Goal: Information Seeking & Learning: Compare options

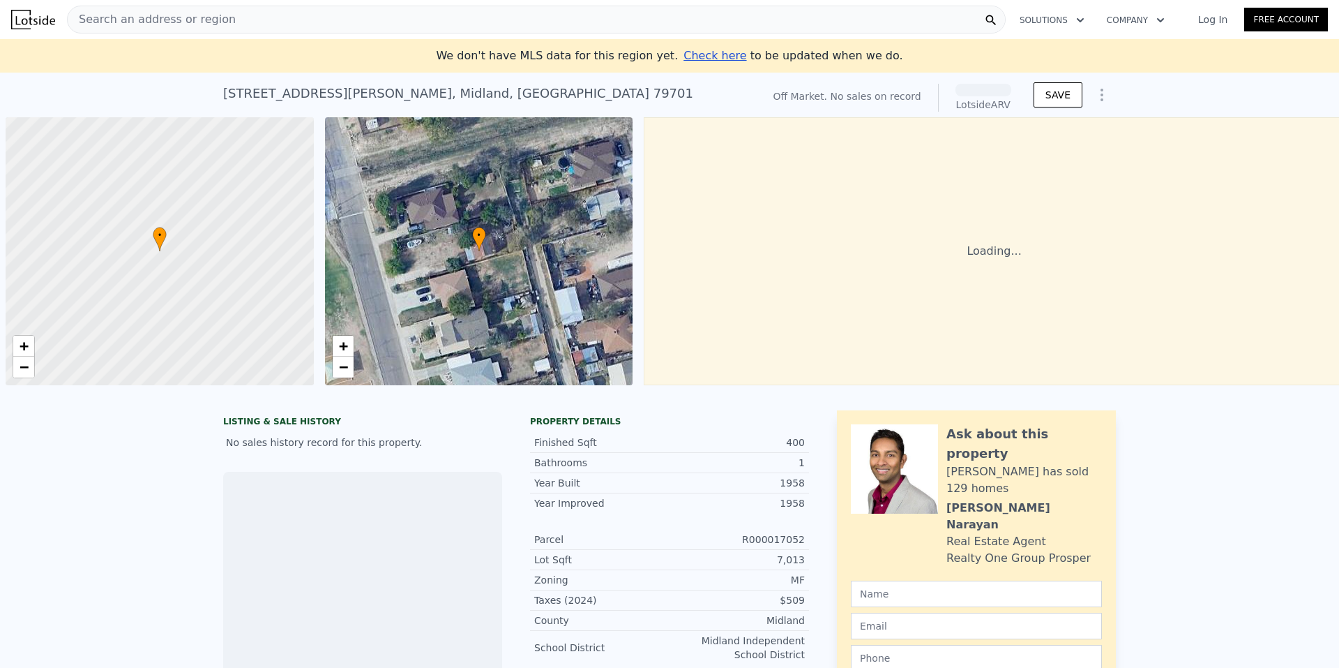
scroll to position [0, 6]
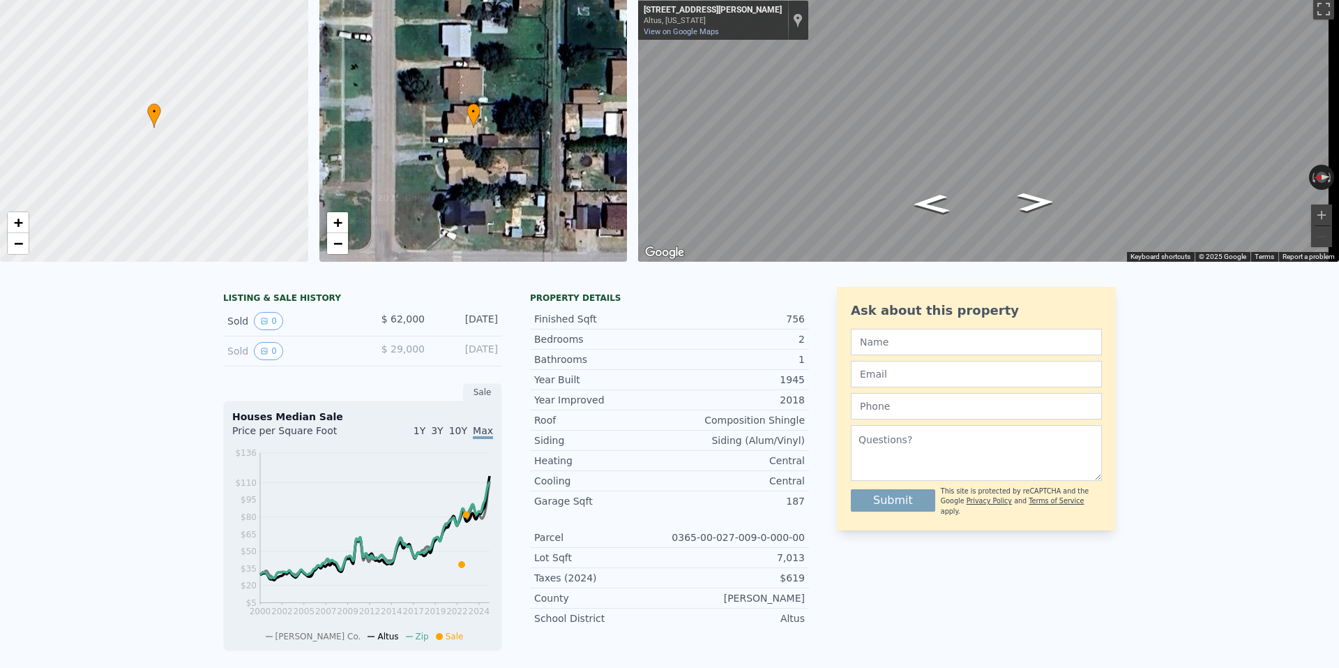
scroll to position [16, 0]
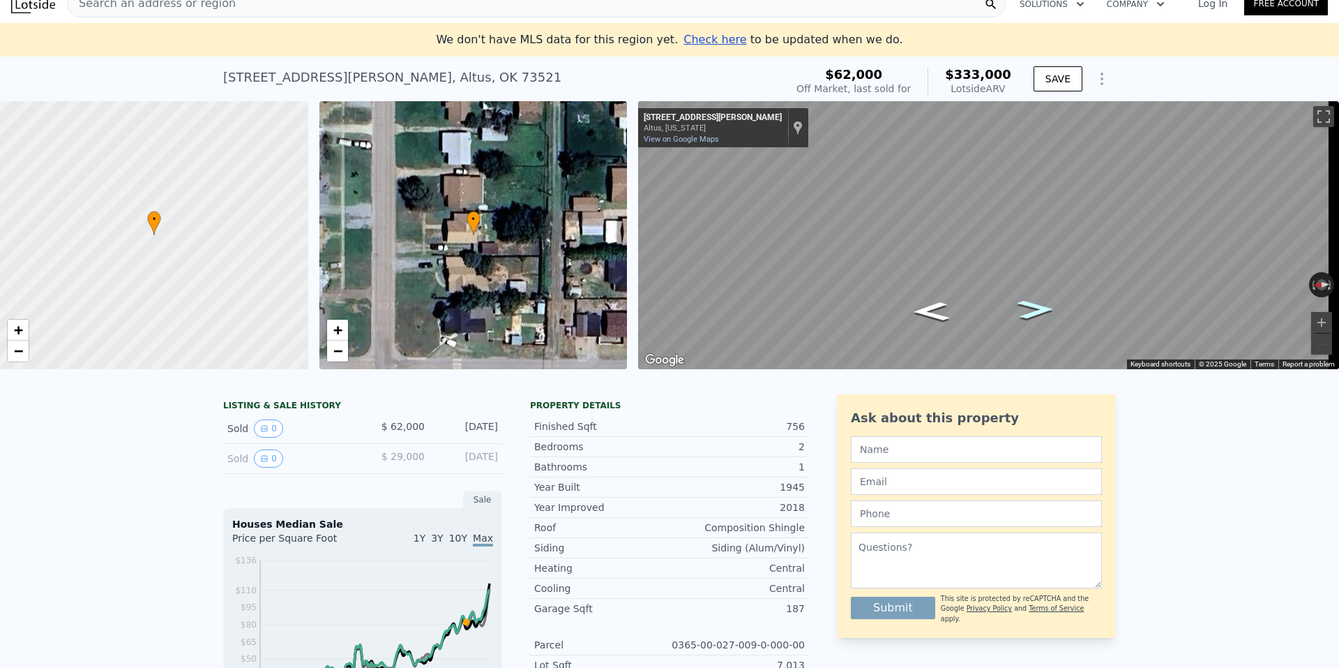
click at [1039, 312] on icon "Go South, N Lee St" at bounding box center [1036, 310] width 68 height 28
click at [944, 305] on icon "Go North, N Lee St" at bounding box center [932, 311] width 68 height 28
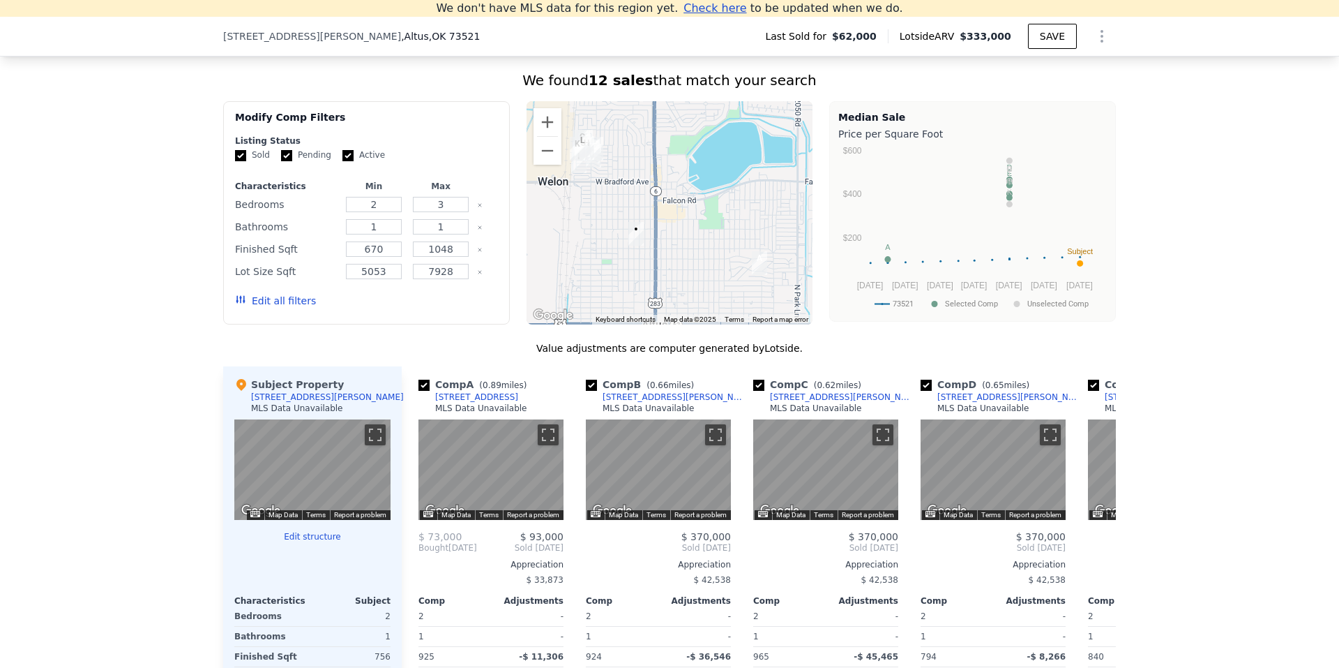
scroll to position [1100, 0]
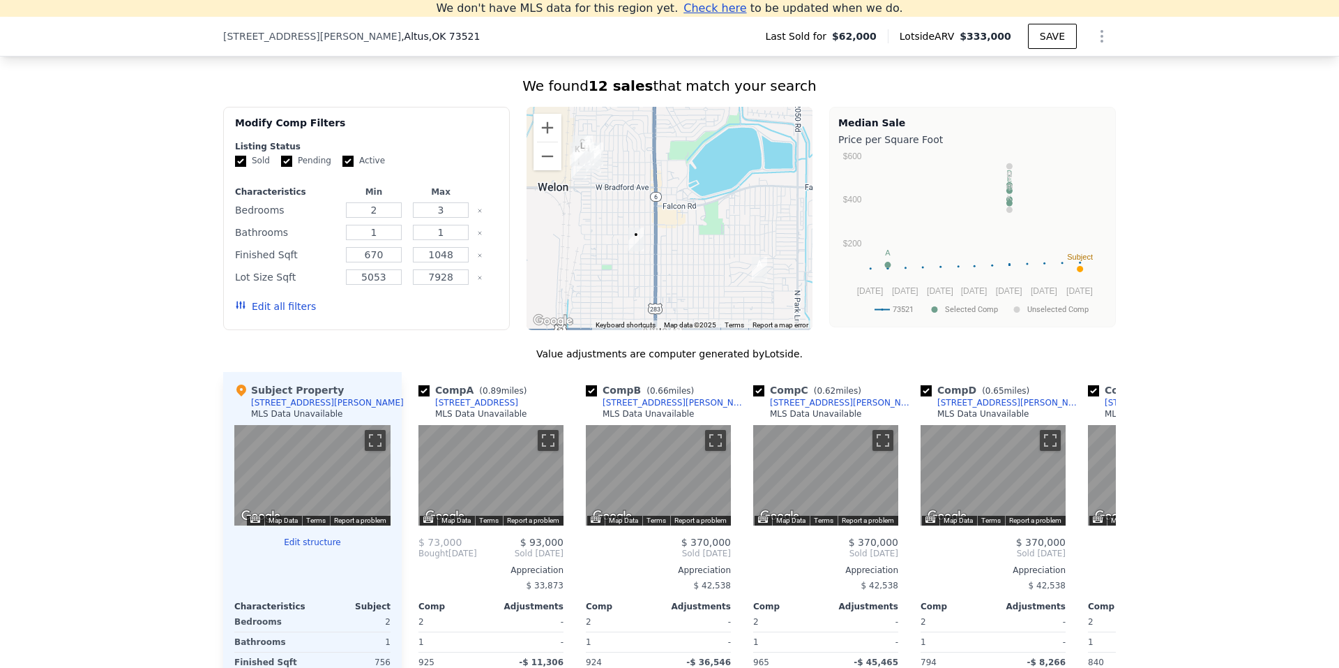
click at [273, 313] on button "Edit all filters" at bounding box center [275, 306] width 81 height 14
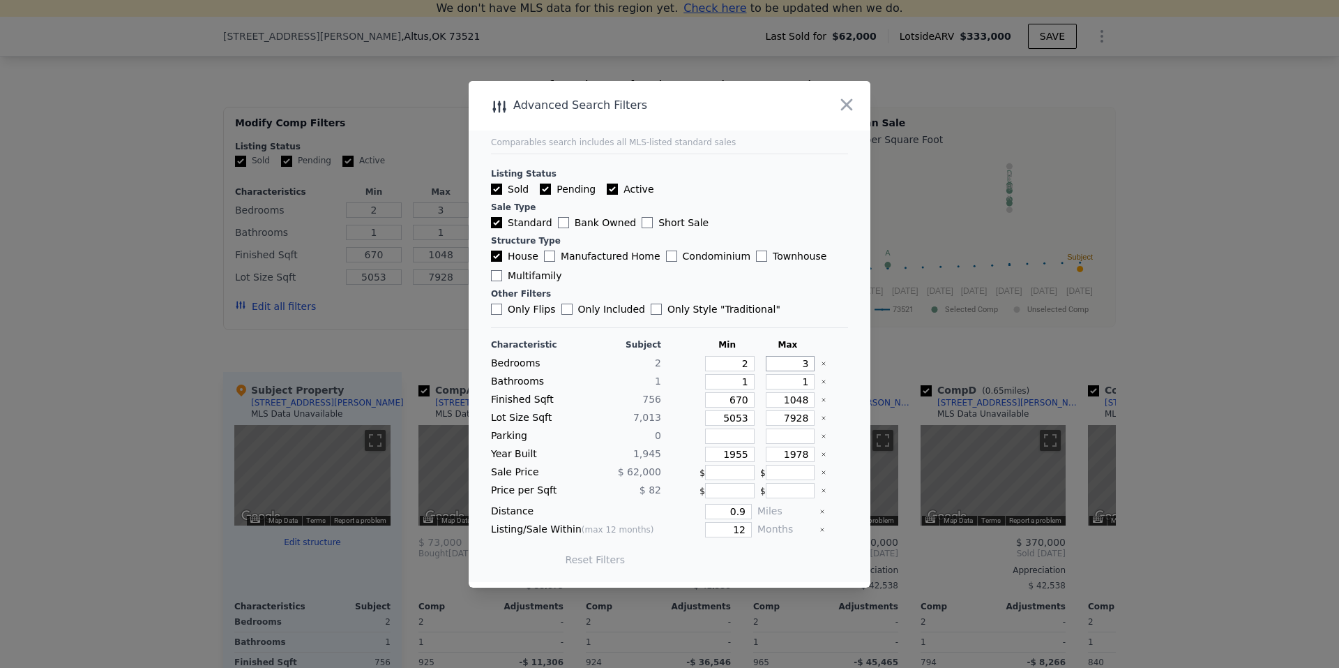
drag, startPoint x: 796, startPoint y: 363, endPoint x: 806, endPoint y: 362, distance: 9.8
click at [806, 362] on div "Bedrooms 2 2 3" at bounding box center [669, 363] width 357 height 15
type input "2"
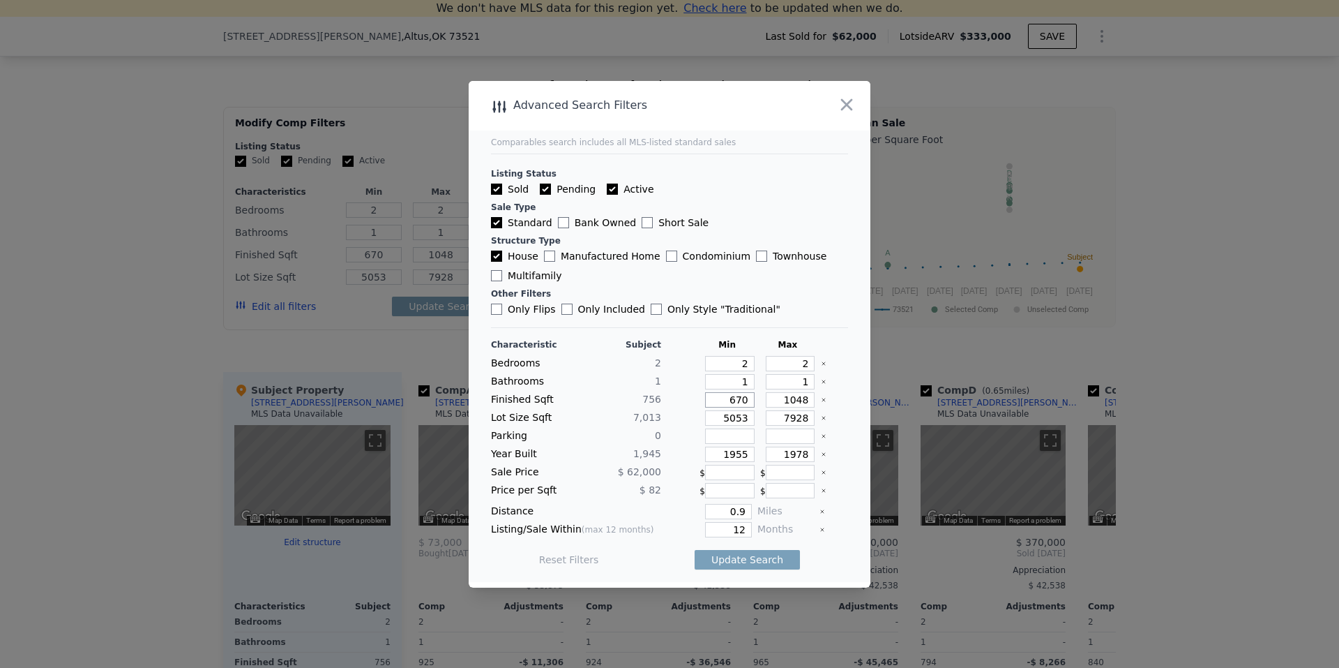
drag, startPoint x: 708, startPoint y: 393, endPoint x: 763, endPoint y: 402, distance: 55.7
click at [760, 402] on div "Finished Sqft [PHONE_NUMBER]" at bounding box center [669, 399] width 357 height 15
type input "5"
type input "50"
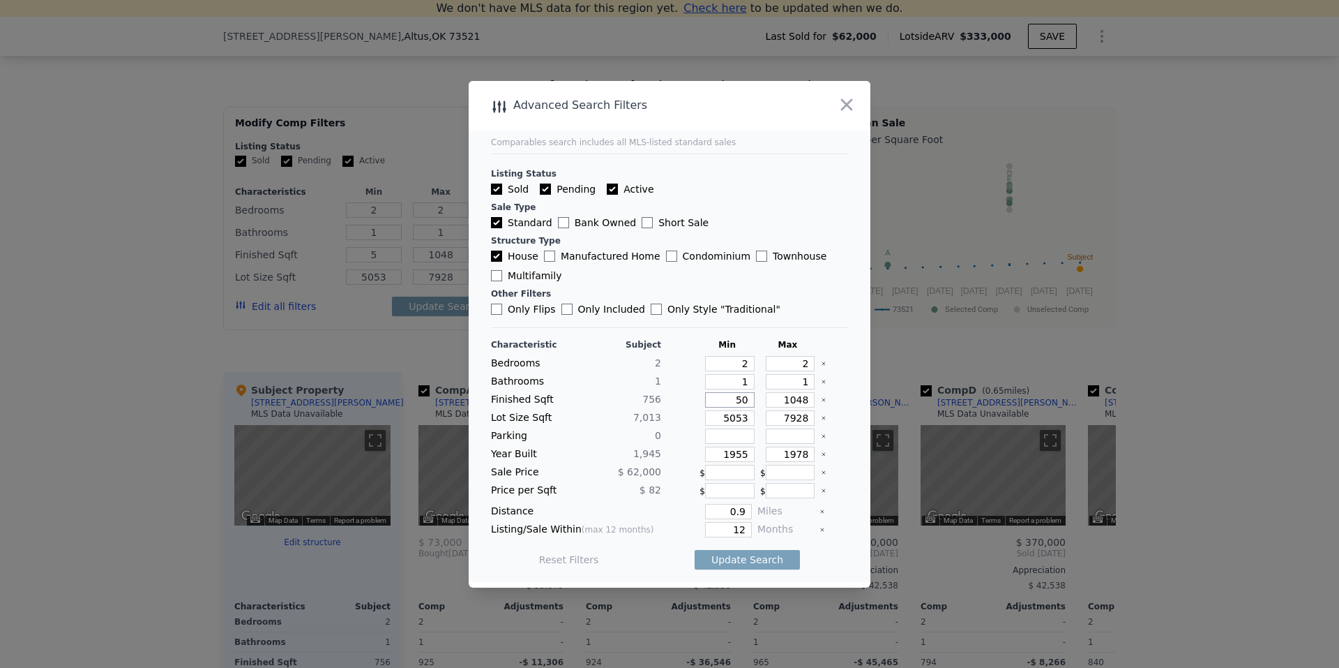
type input "50"
type input "500"
drag, startPoint x: 713, startPoint y: 415, endPoint x: 724, endPoint y: 423, distance: 14.0
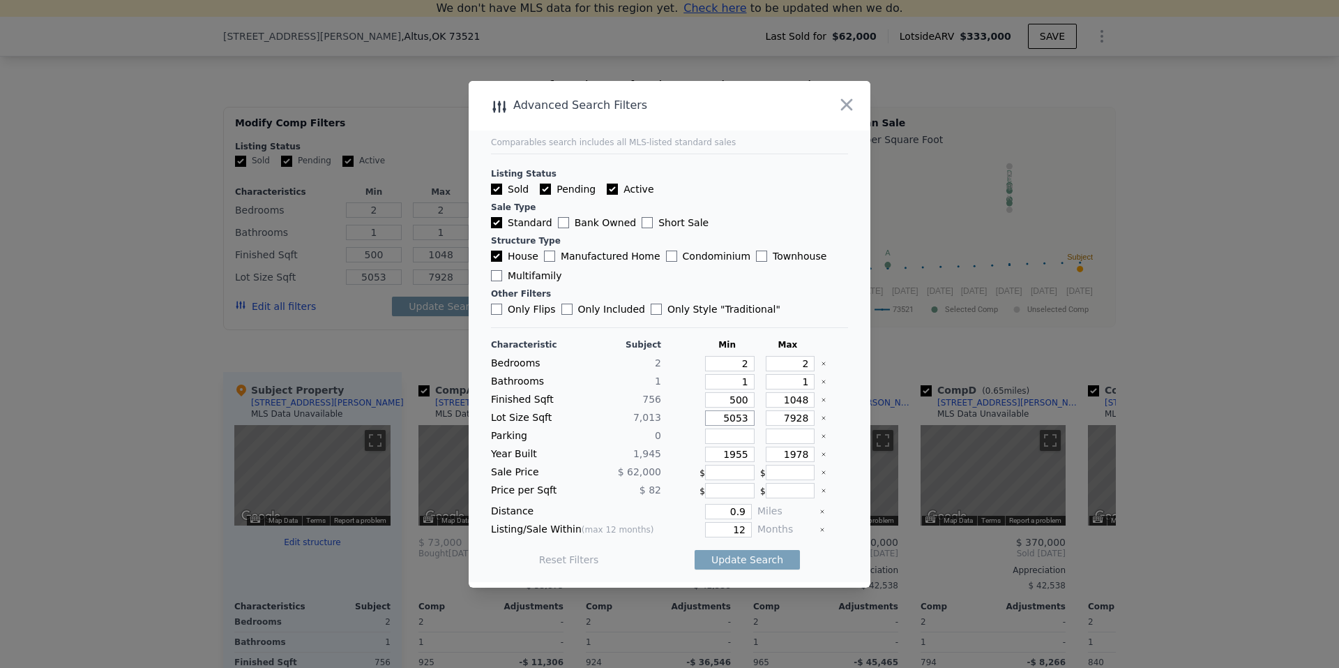
click at [724, 423] on input "5053" at bounding box center [730, 417] width 50 height 15
drag, startPoint x: 771, startPoint y: 420, endPoint x: 781, endPoint y: 418, distance: 10.0
click at [781, 418] on input "7928" at bounding box center [791, 417] width 50 height 15
type input "9928"
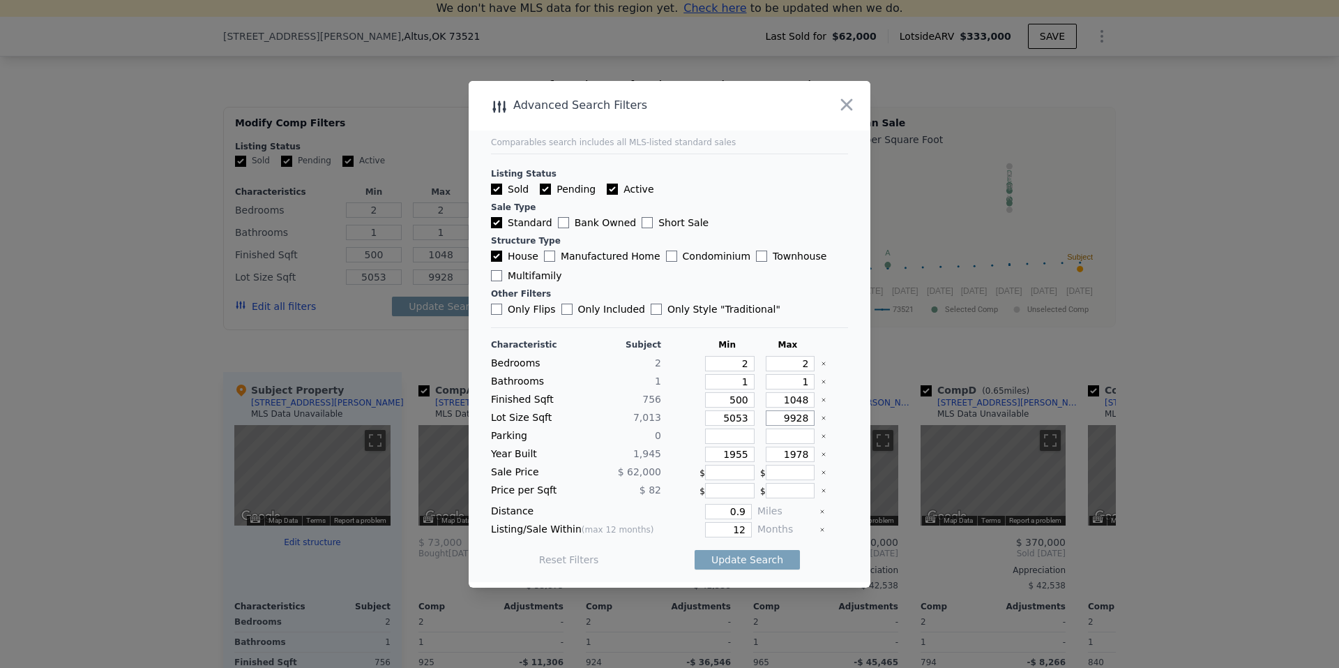
type input "9928"
click at [728, 457] on input "1955" at bounding box center [730, 453] width 50 height 15
type input "1925"
drag, startPoint x: 720, startPoint y: 513, endPoint x: 739, endPoint y: 511, distance: 19.6
click at [739, 511] on input "0.9" at bounding box center [728, 511] width 47 height 15
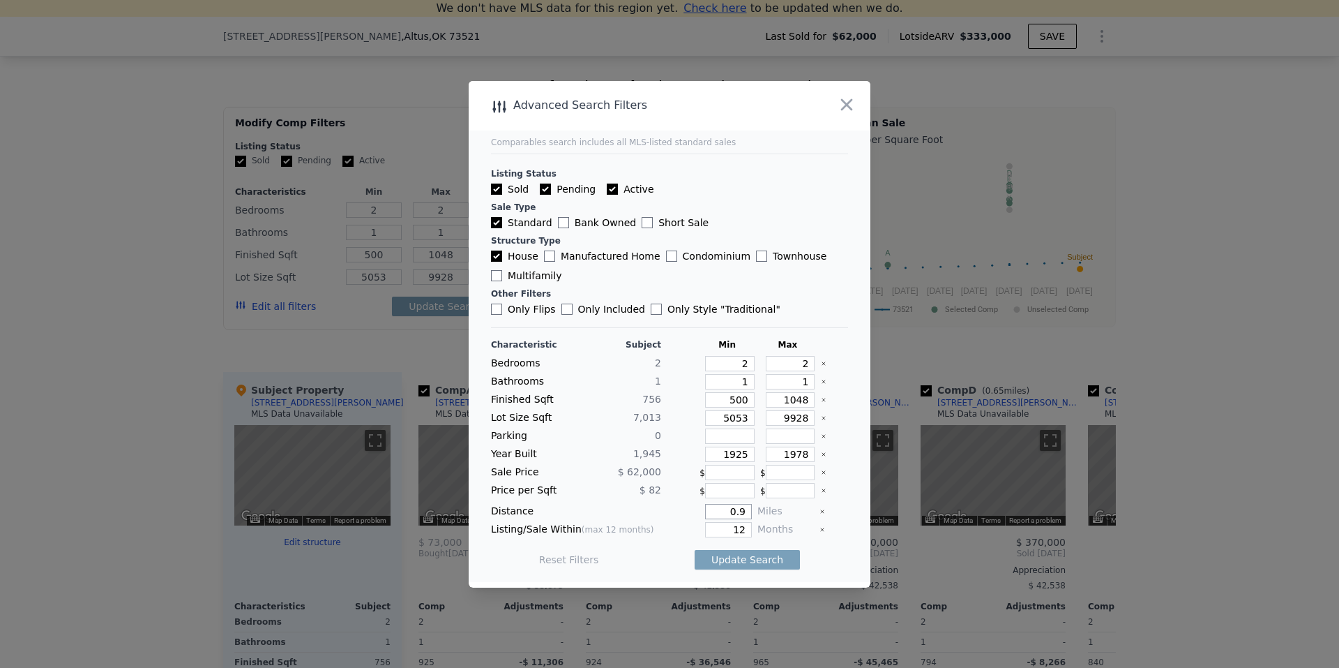
click at [739, 511] on input "0.9" at bounding box center [728, 511] width 47 height 15
type input "0"
type input "0.5"
click at [741, 559] on button "Update Search" at bounding box center [747, 560] width 105 height 20
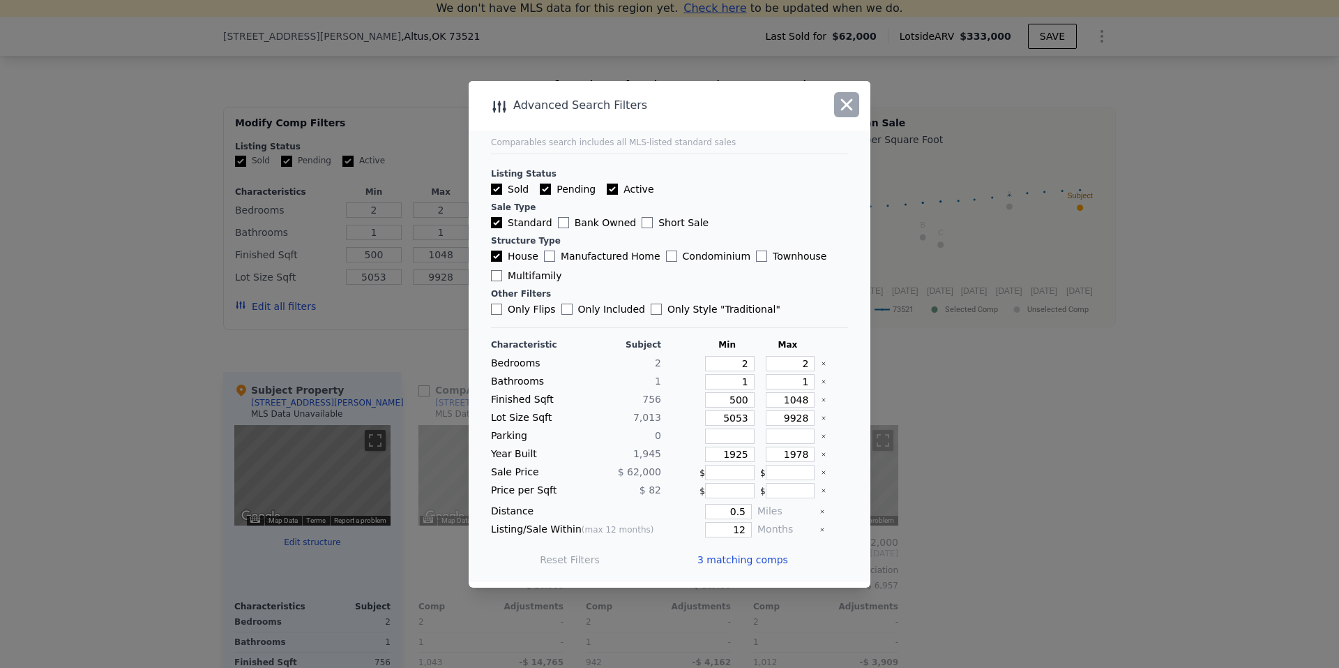
click at [853, 102] on icon "button" at bounding box center [847, 105] width 20 height 20
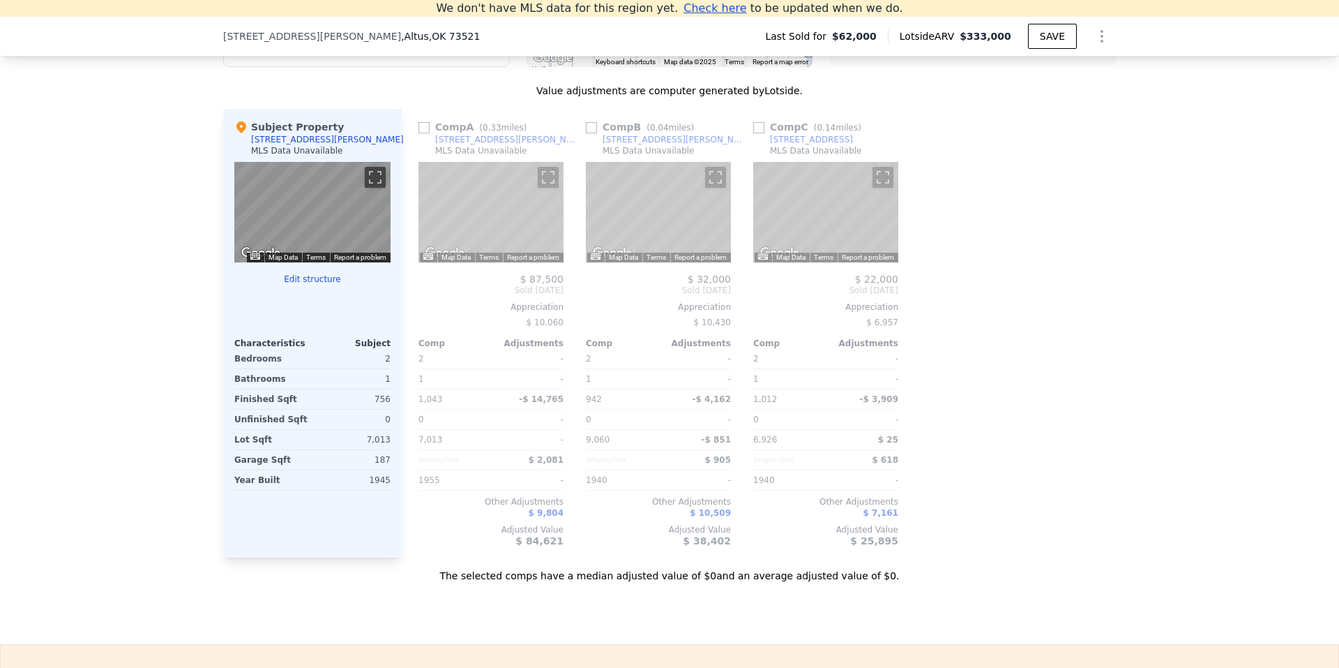
scroll to position [1380, 0]
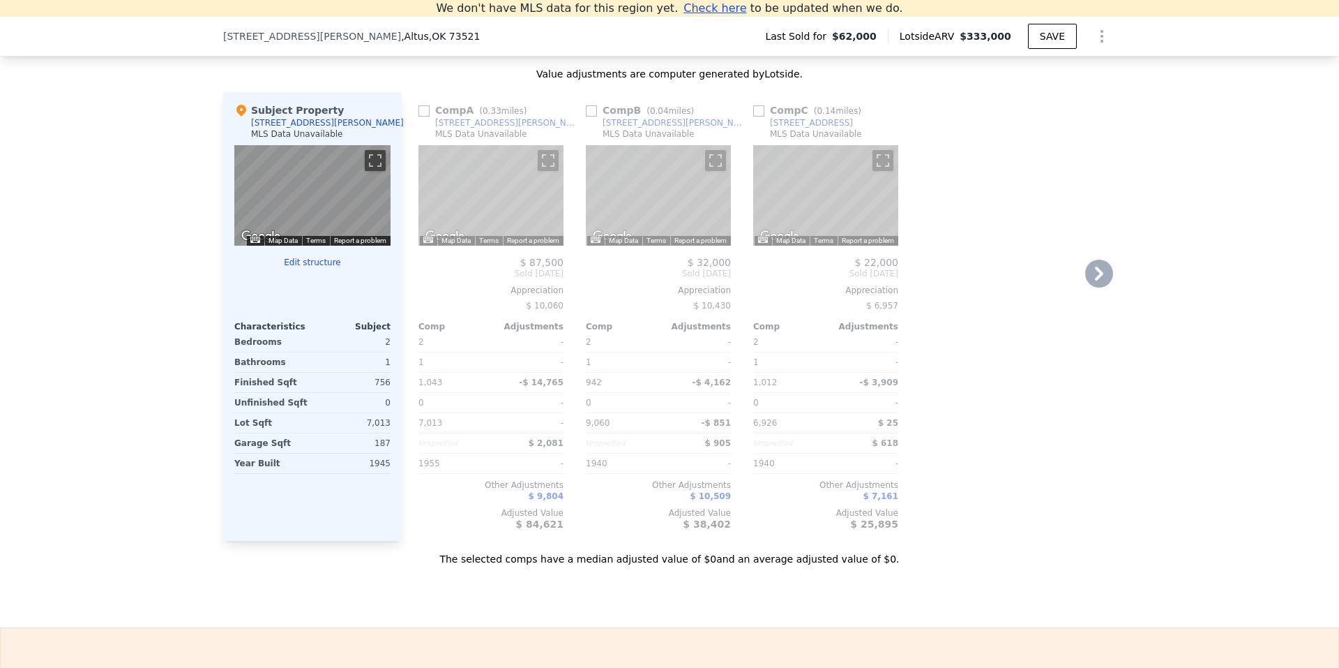
click at [463, 128] on div "[STREET_ADDRESS][PERSON_NAME]" at bounding box center [507, 122] width 145 height 11
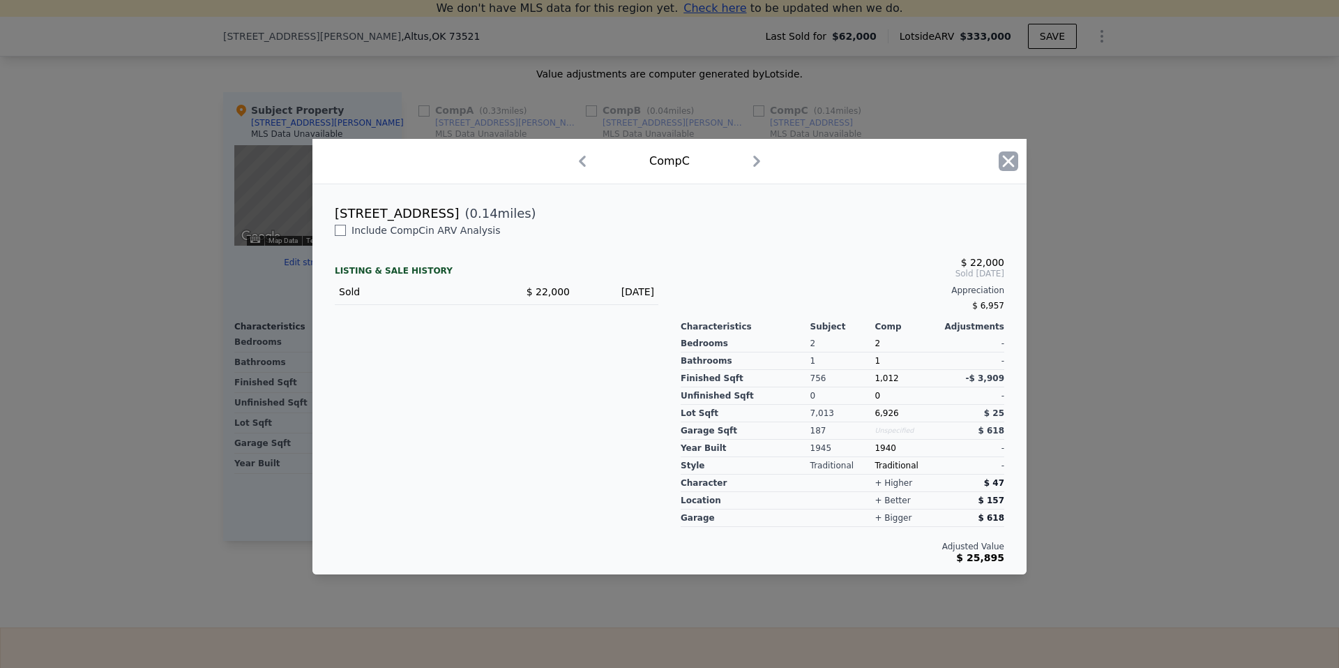
click at [1003, 160] on icon "button" at bounding box center [1009, 161] width 20 height 20
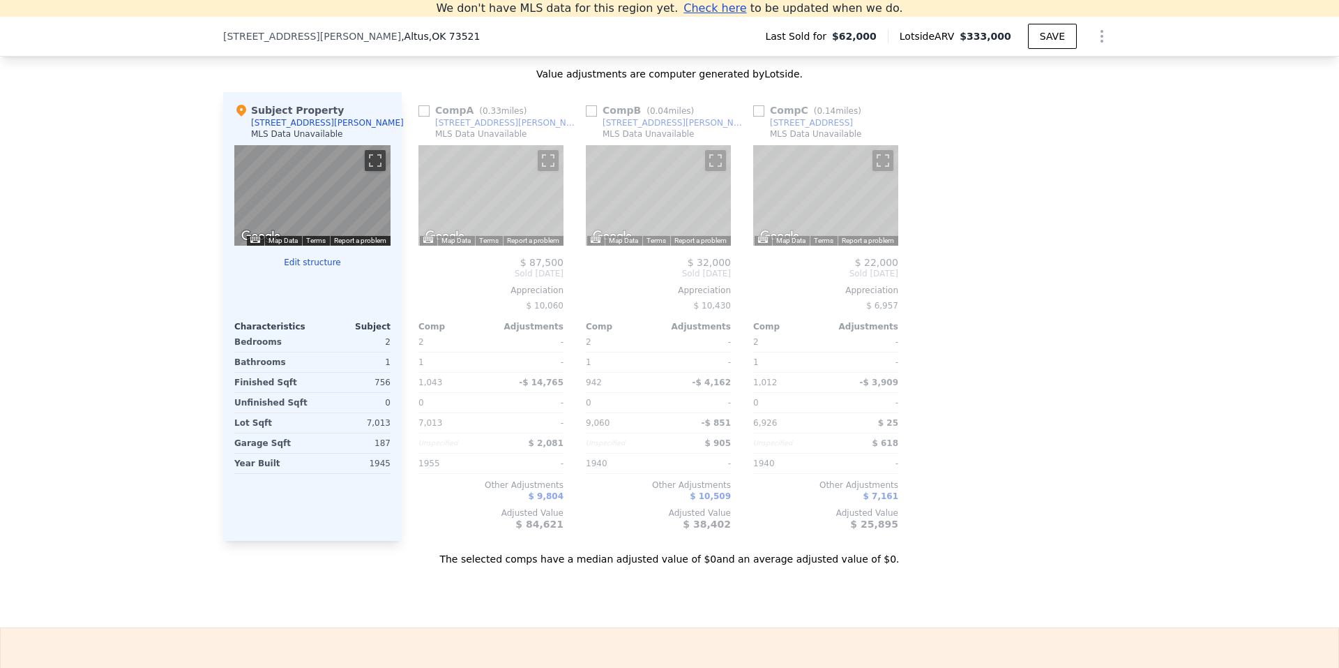
click at [775, 128] on div "[STREET_ADDRESS]" at bounding box center [811, 122] width 83 height 11
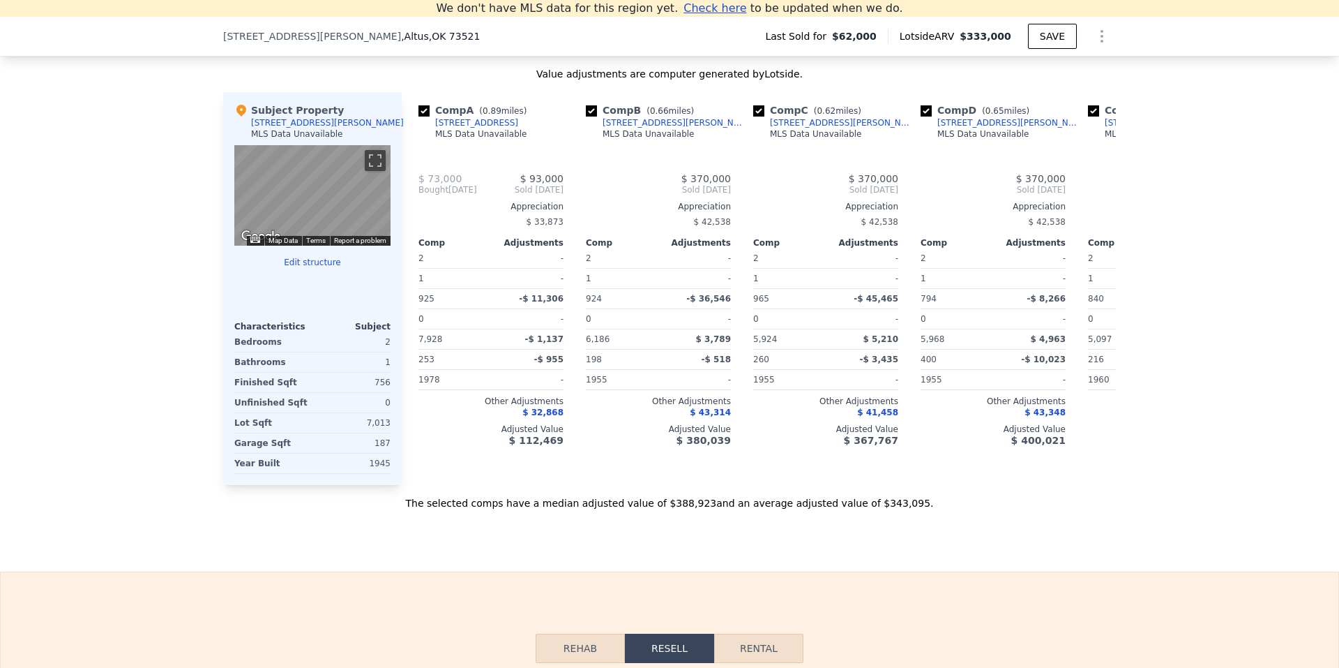
type input "3"
type input "670"
type input "7928"
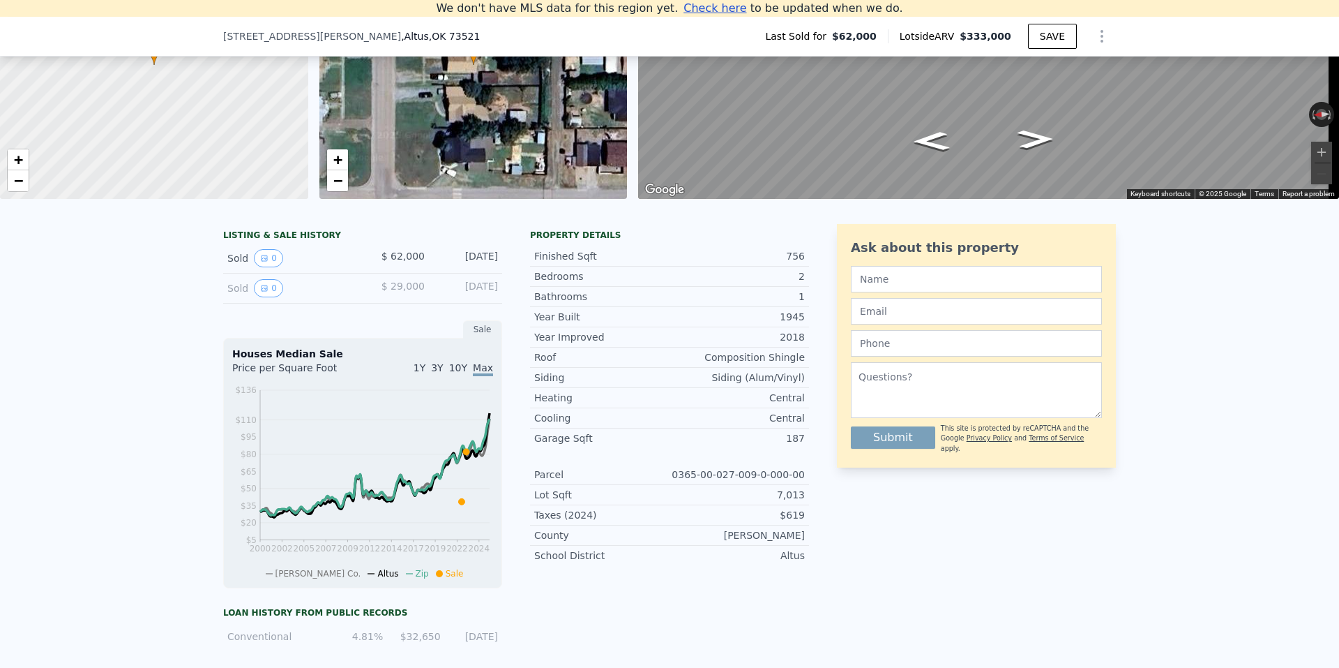
scroll to position [16, 0]
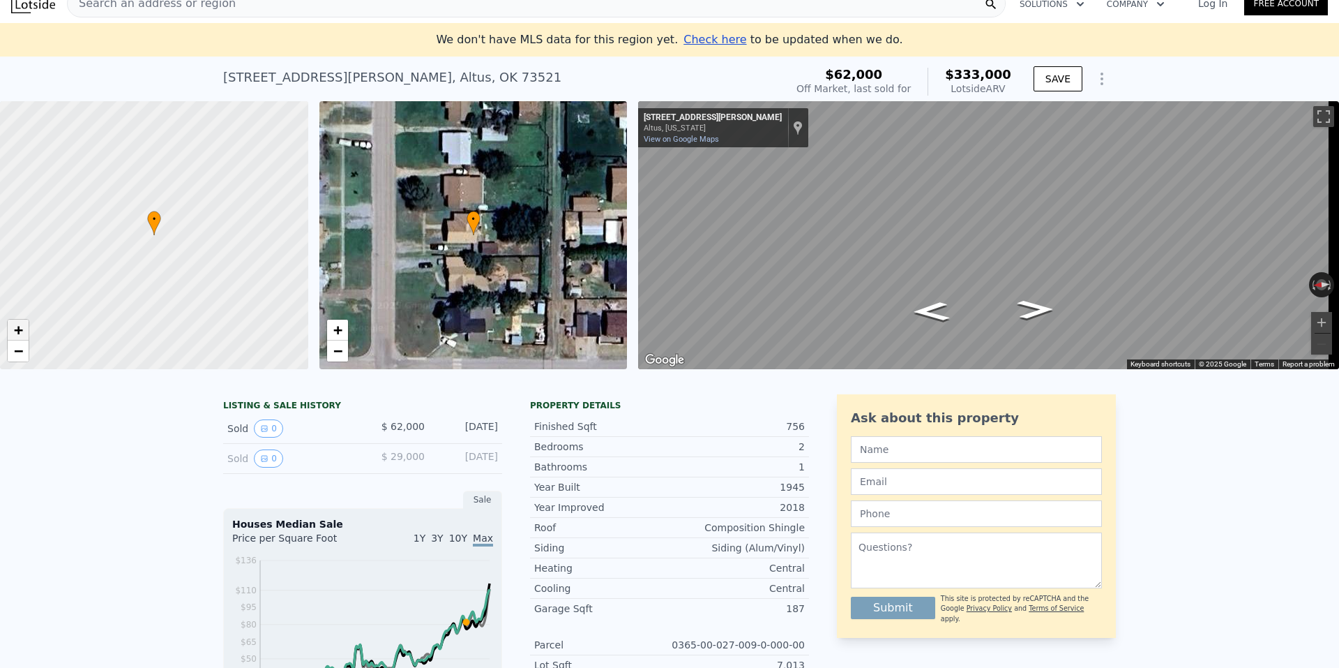
click at [23, 329] on span "+" at bounding box center [18, 329] width 9 height 17
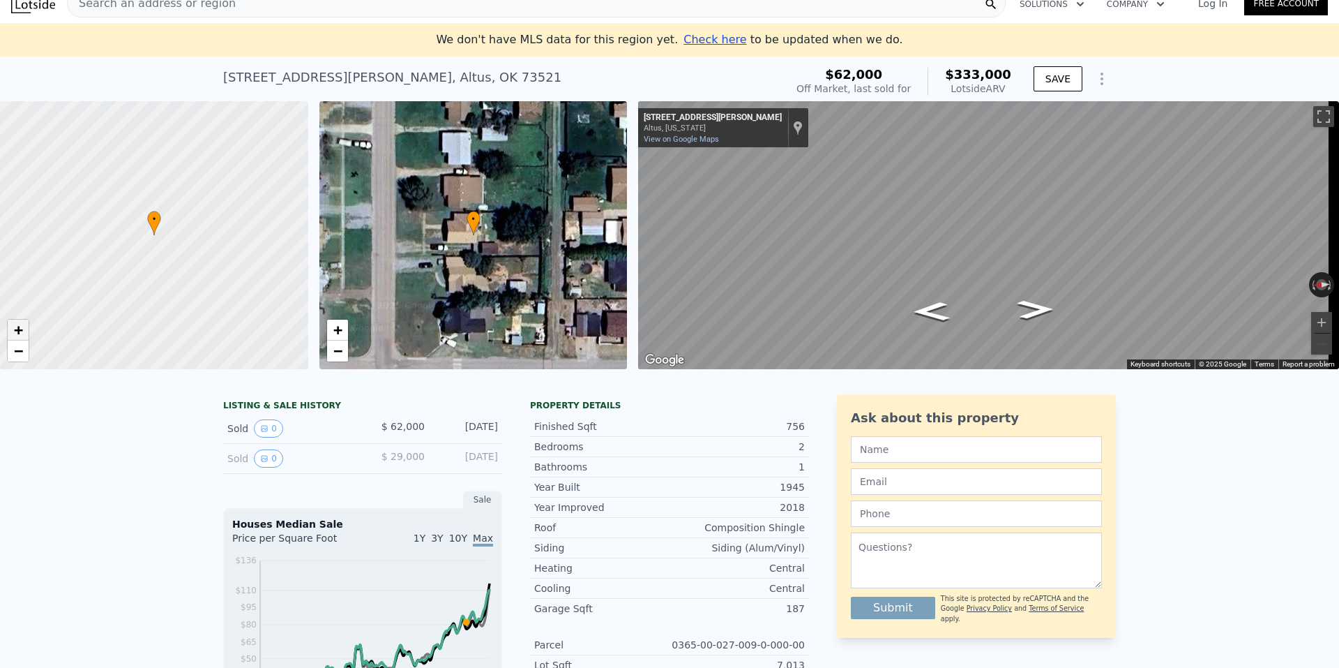
click at [23, 329] on span "+" at bounding box center [18, 329] width 9 height 17
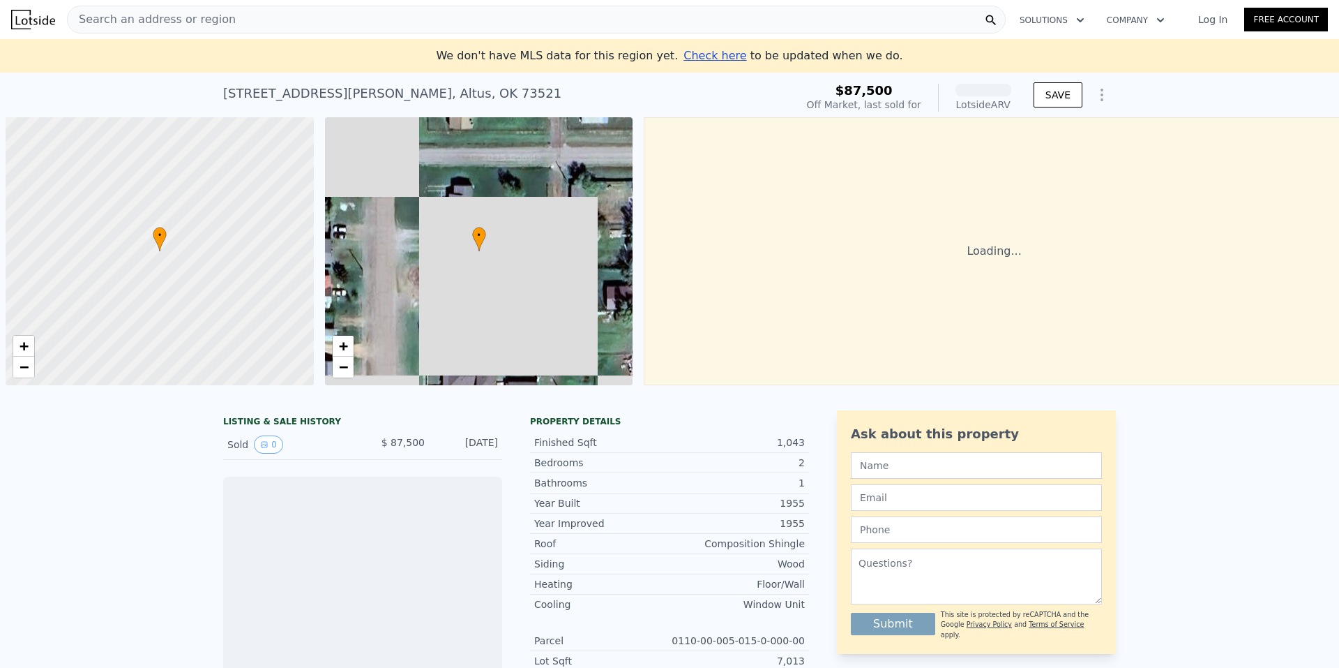
scroll to position [0, 6]
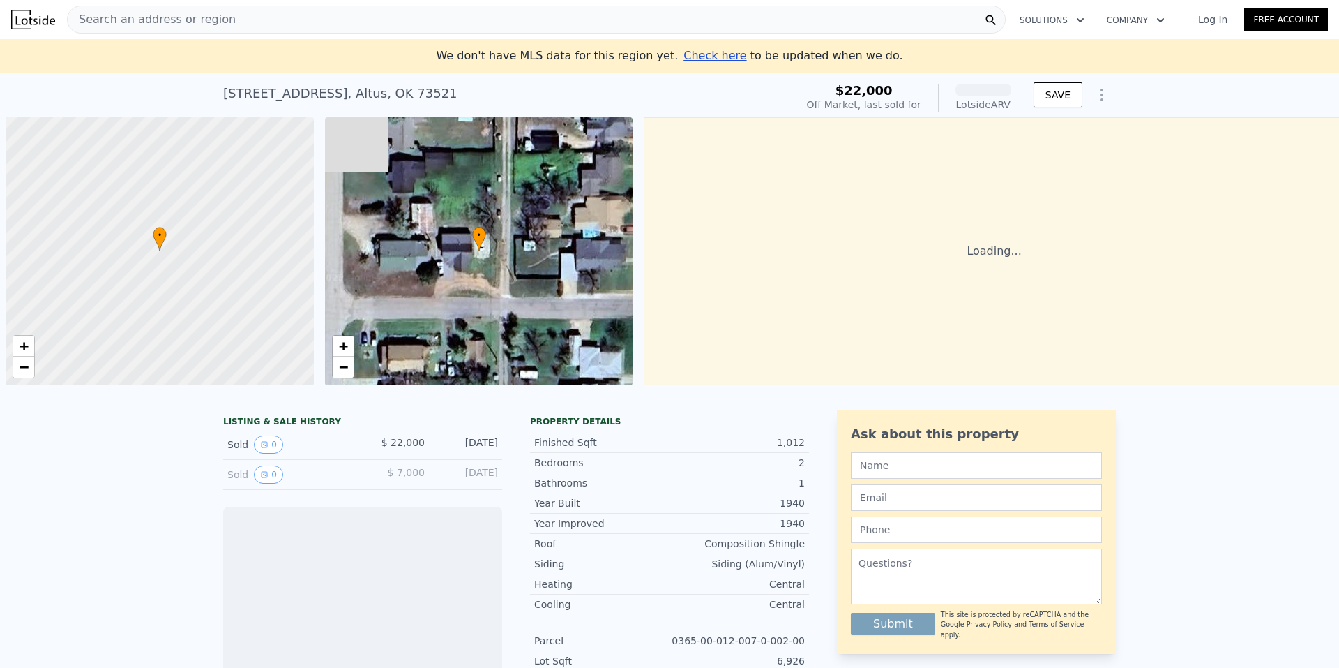
scroll to position [0, 6]
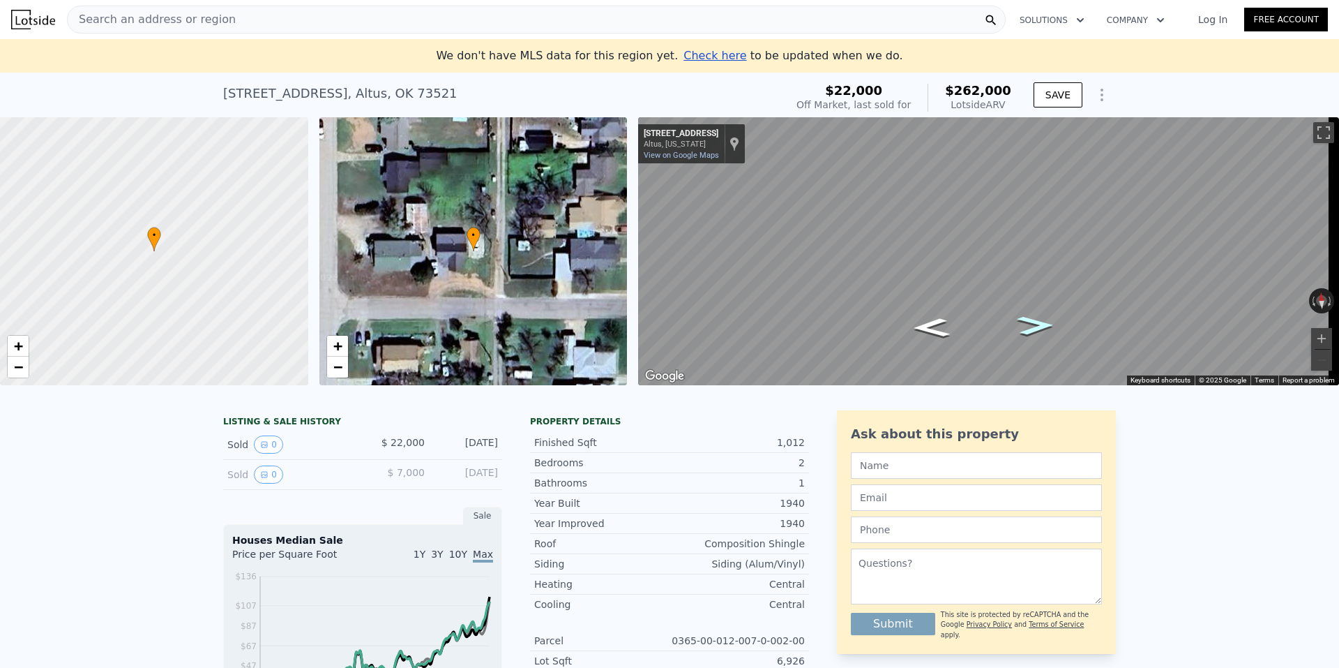
click at [1030, 326] on icon "Go East, W C St" at bounding box center [1036, 325] width 68 height 28
